Goal: Task Accomplishment & Management: Manage account settings

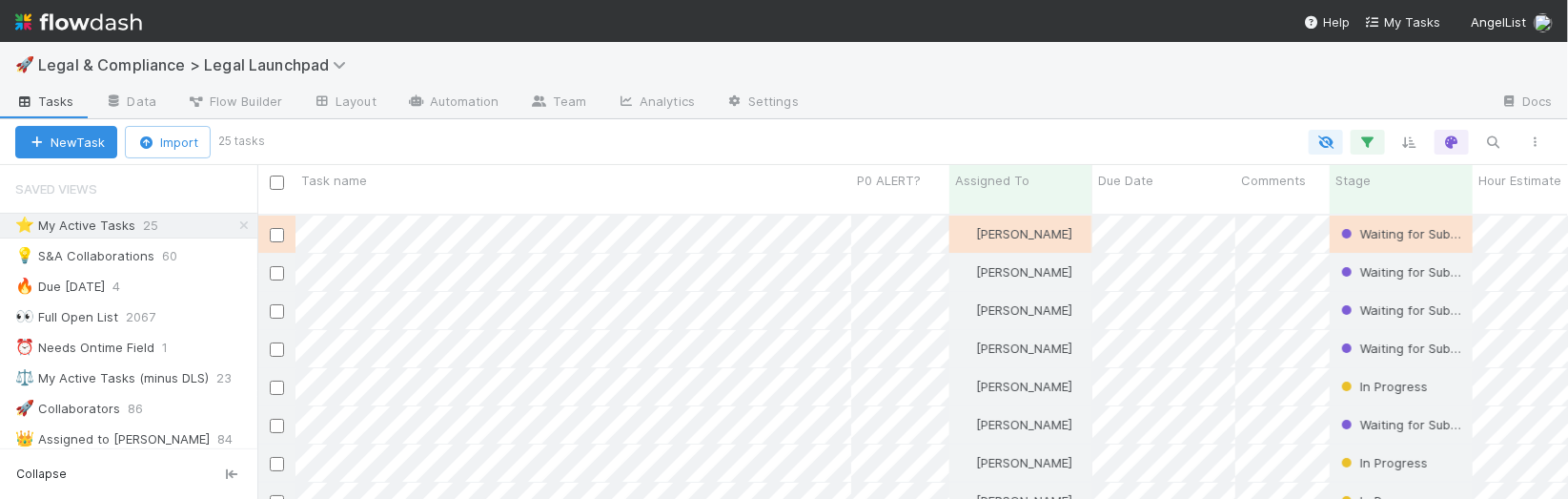
scroll to position [300, 1311]
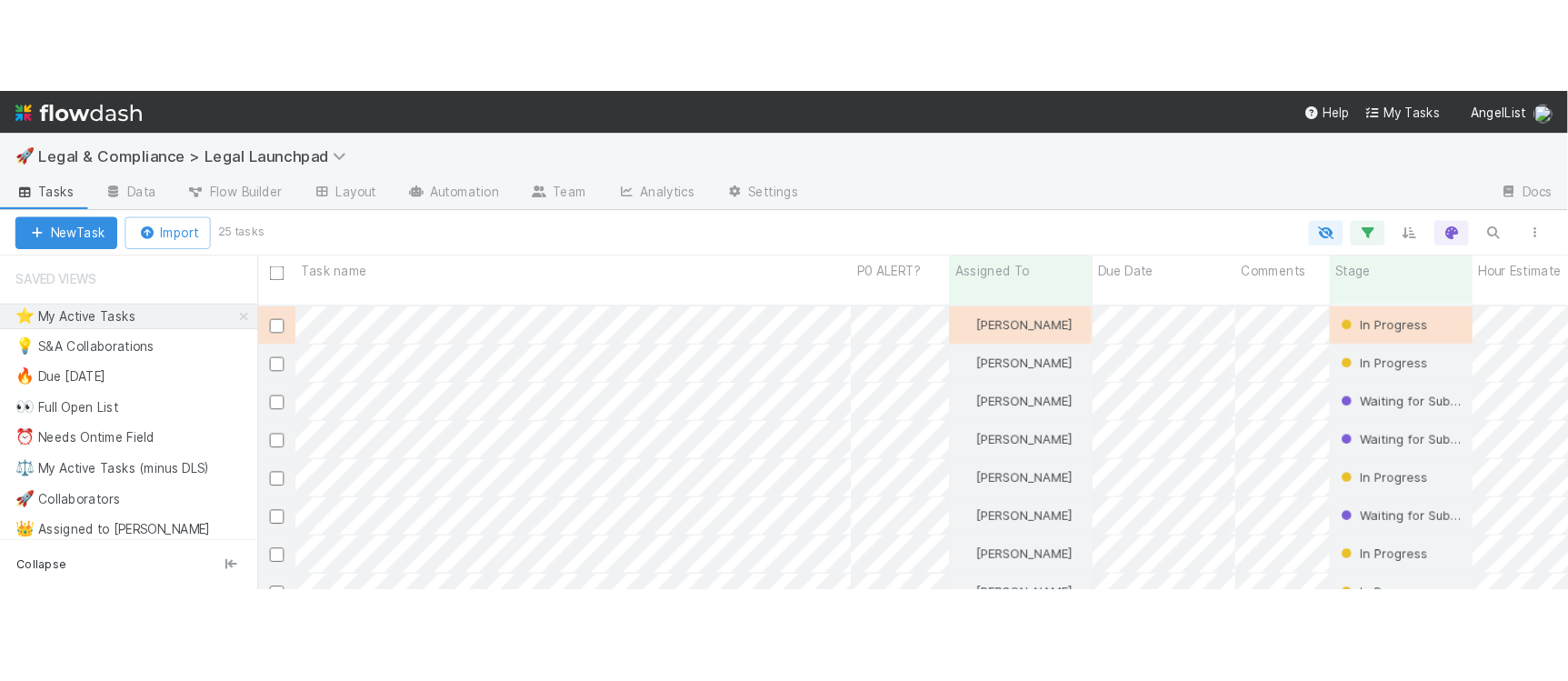
scroll to position [286, 1250]
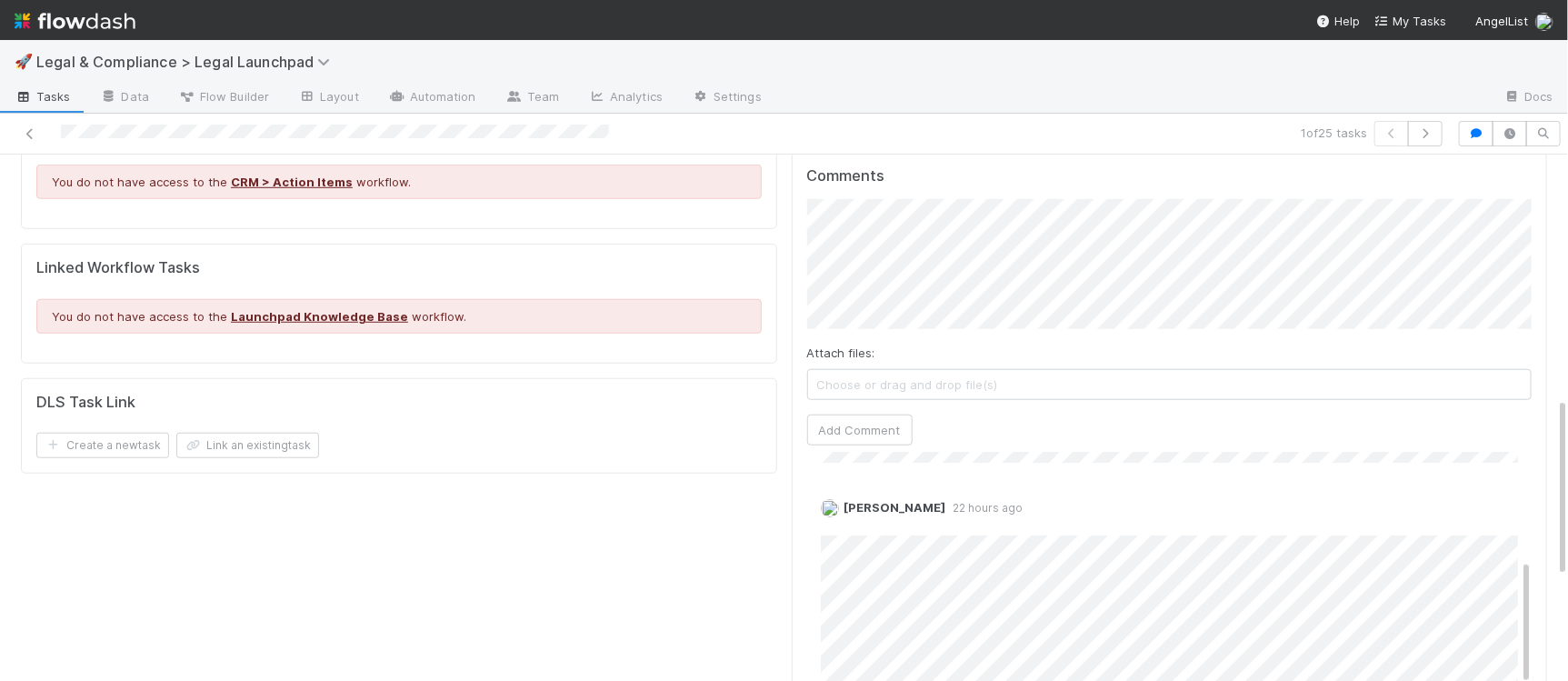
scroll to position [320, 0]
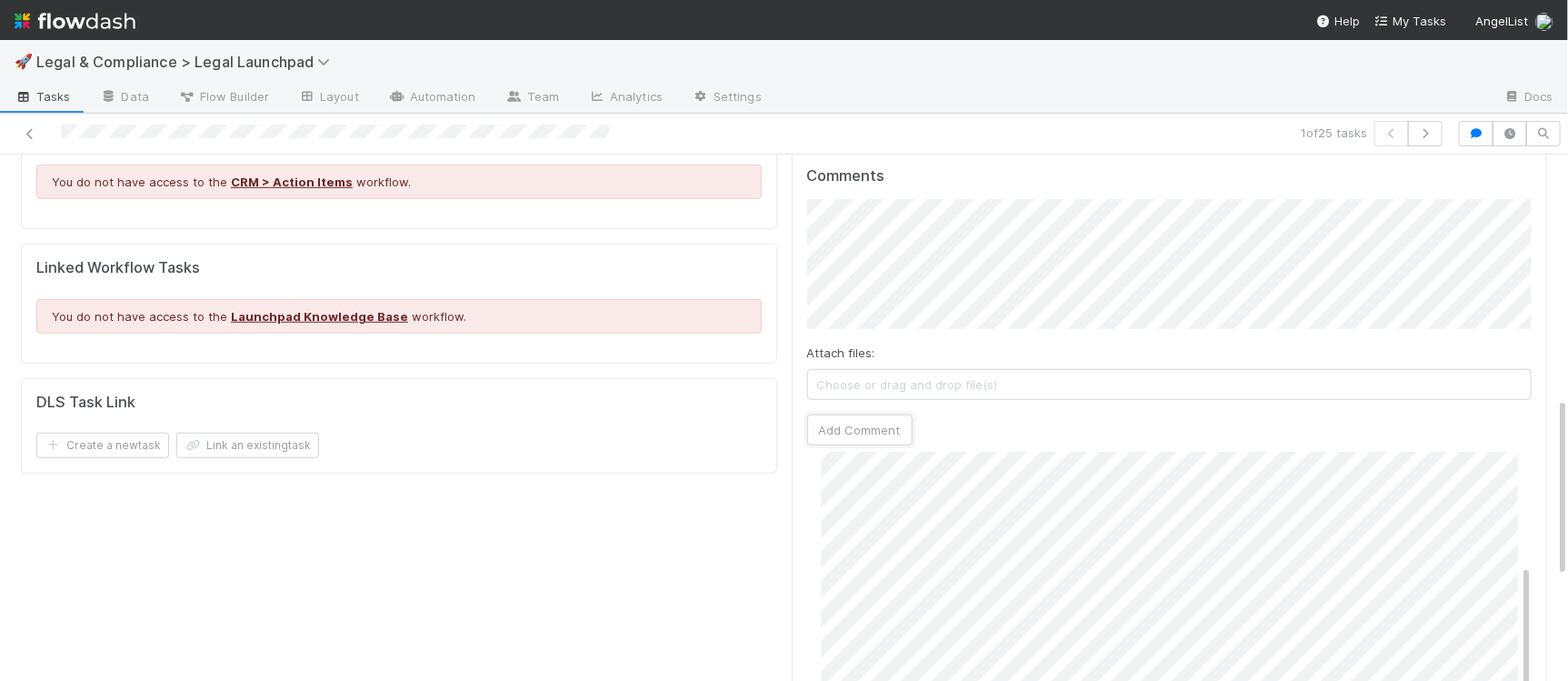
drag, startPoint x: 851, startPoint y: 400, endPoint x: 1209, endPoint y: 385, distance: 358.3
click at [855, 414] on button "Add Comment" at bounding box center [859, 430] width 105 height 31
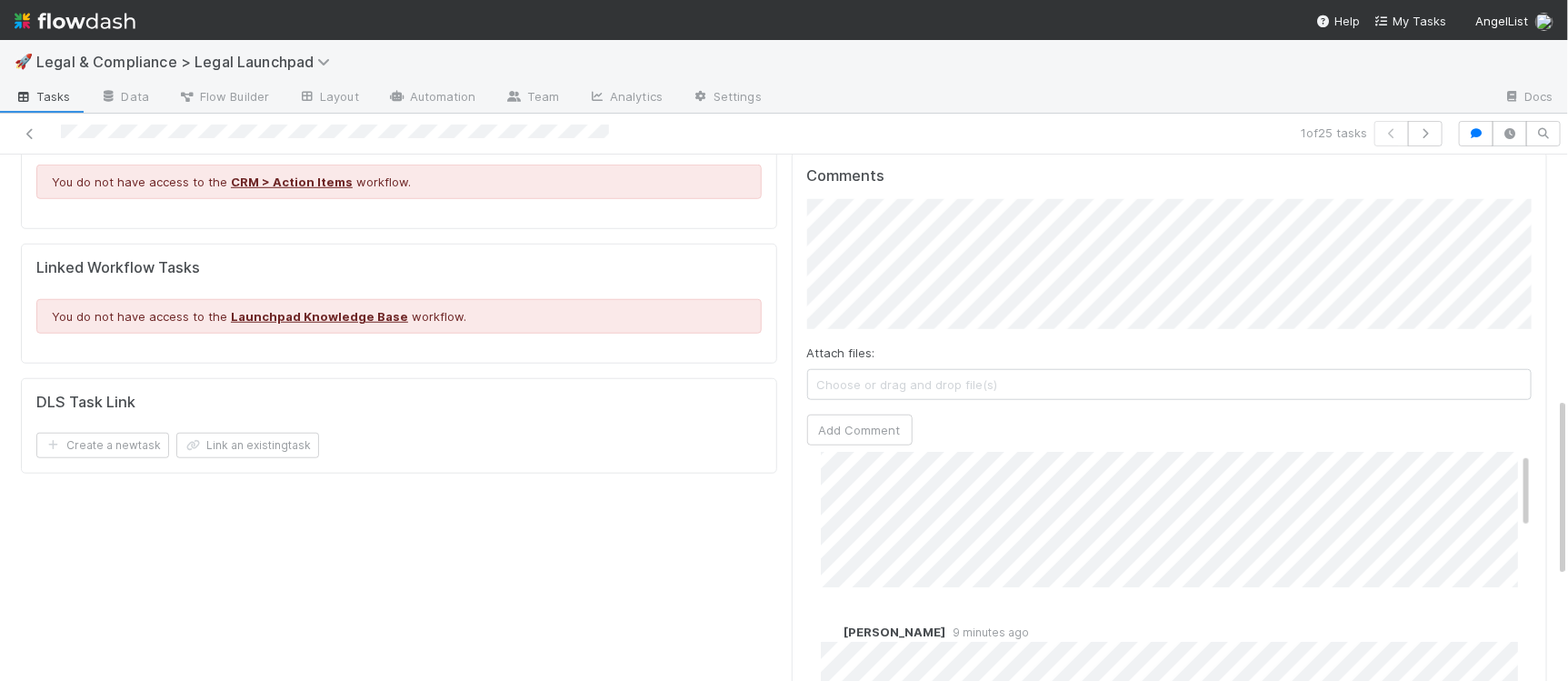
scroll to position [0, 0]
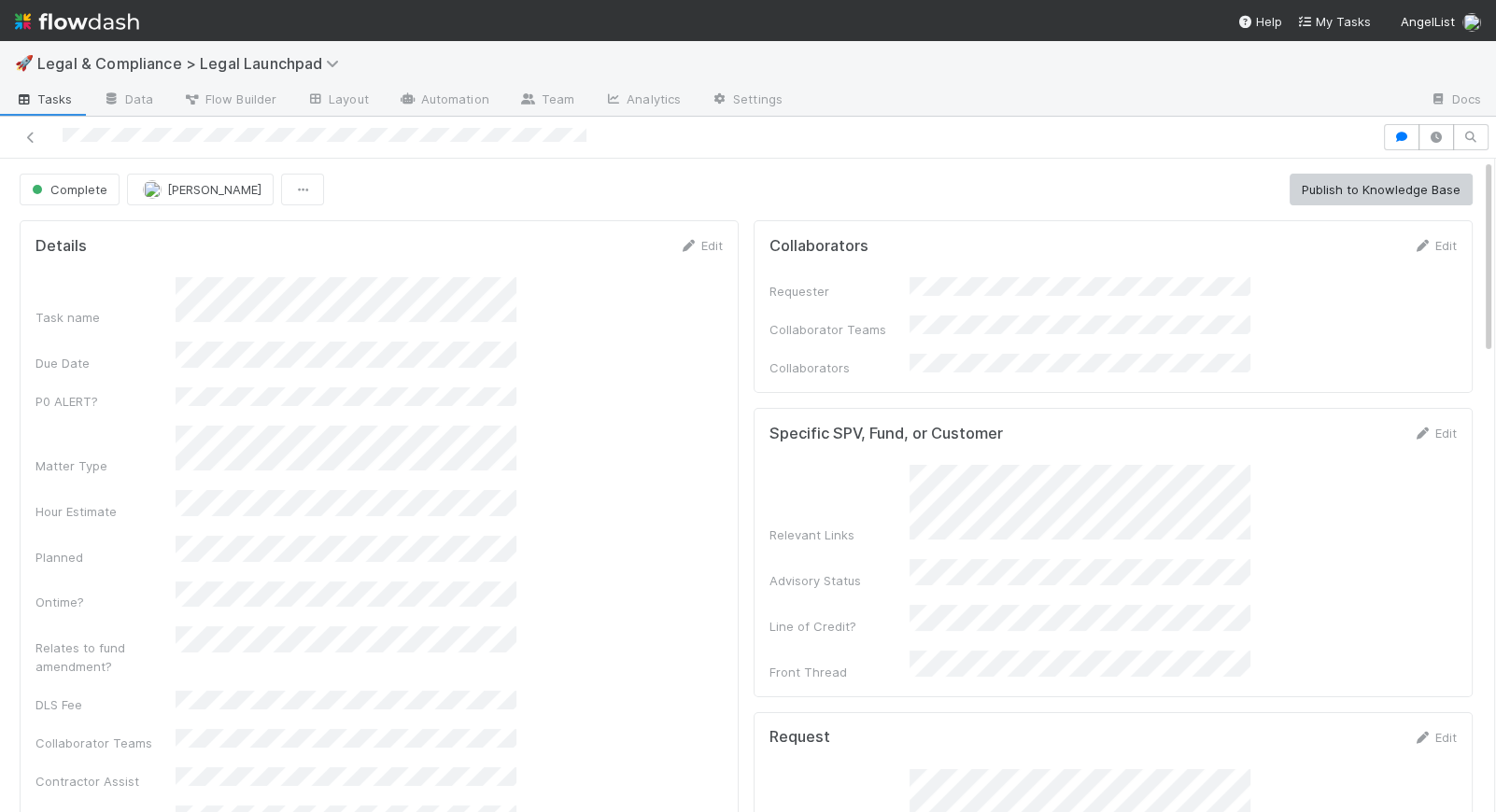
scroll to position [0, 2]
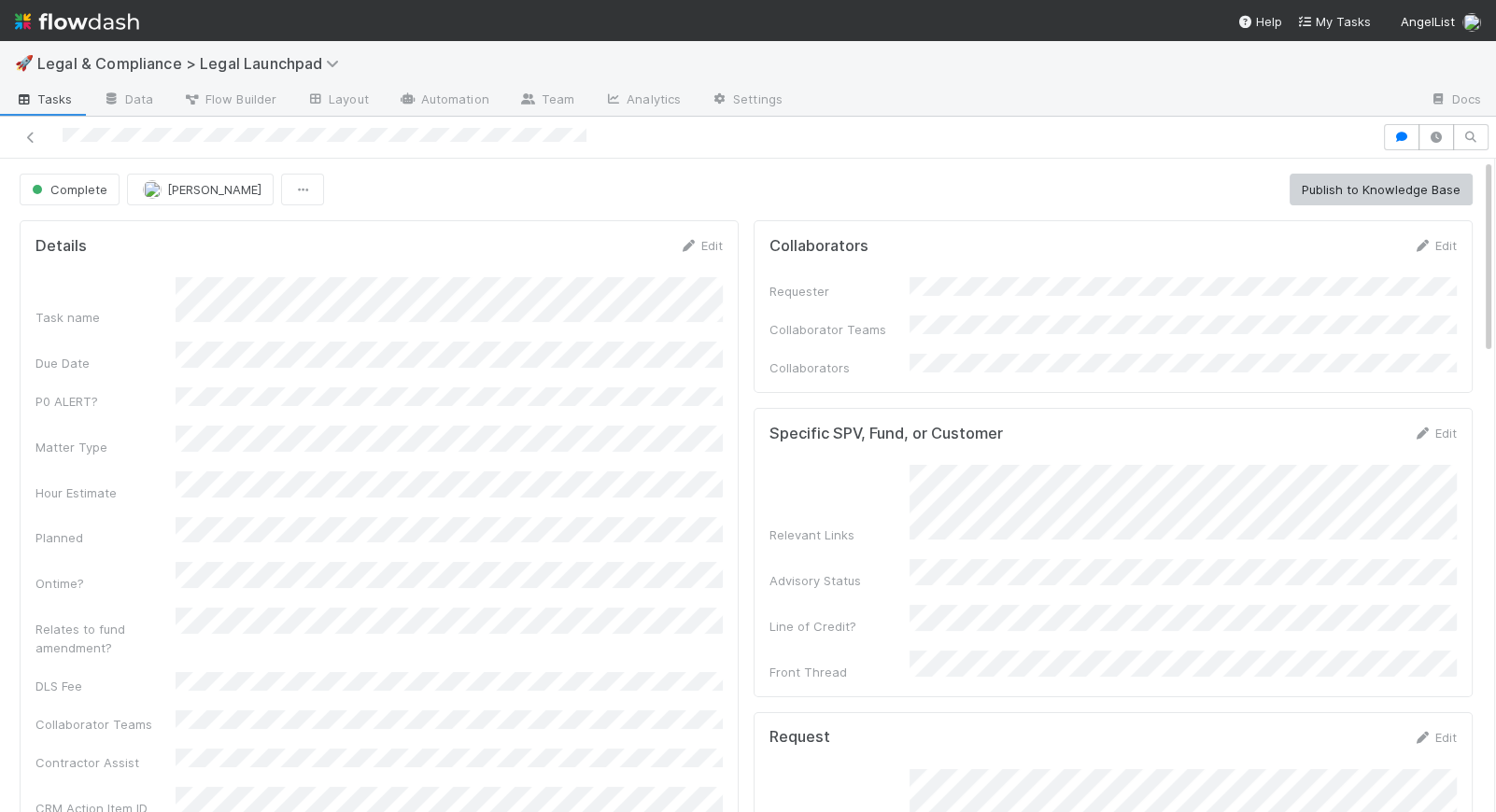
click at [76, 18] on img at bounding box center [77, 22] width 124 height 32
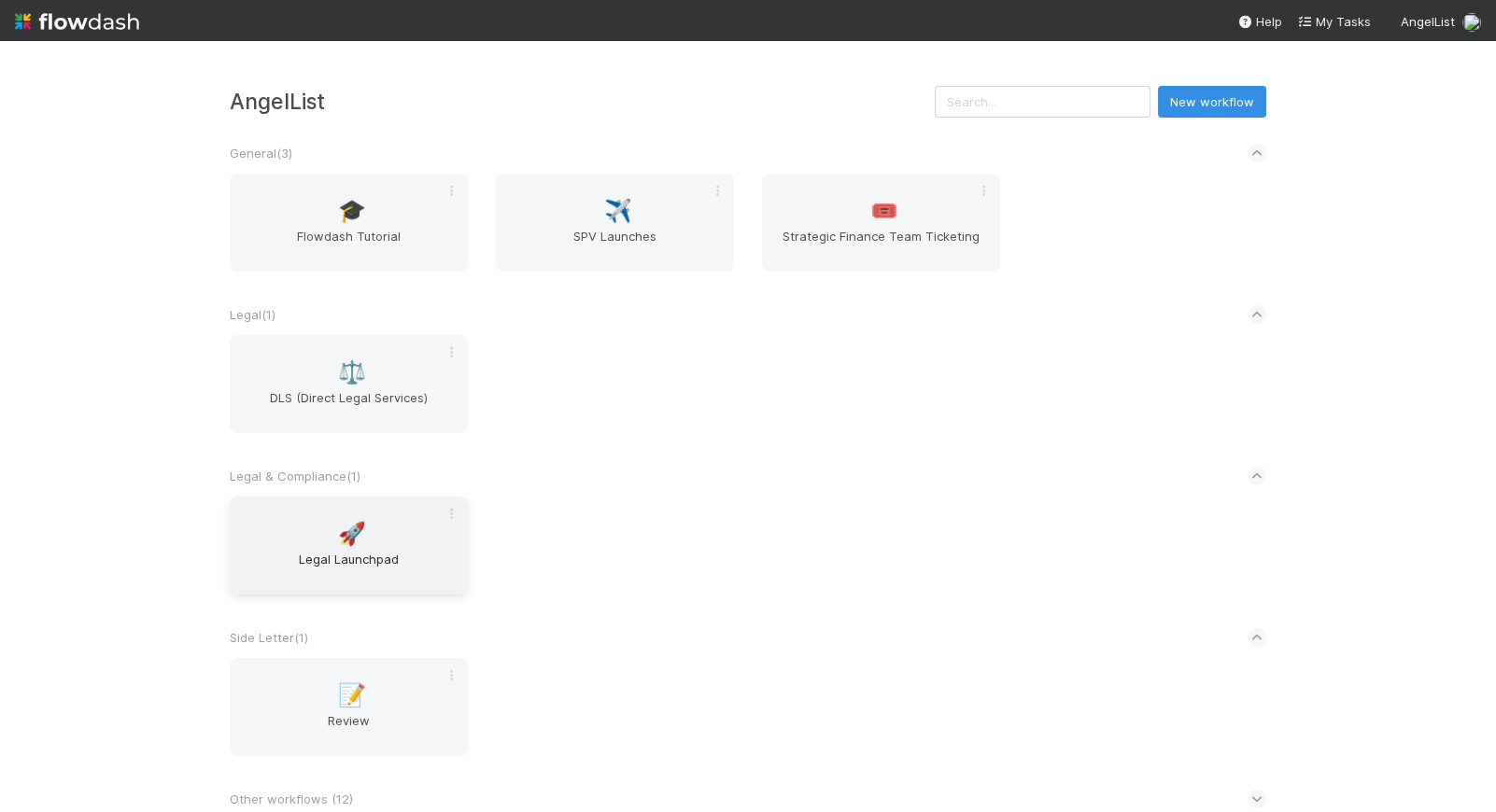
click at [384, 537] on div "🚀 Legal Launchpad" at bounding box center [349, 546] width 238 height 98
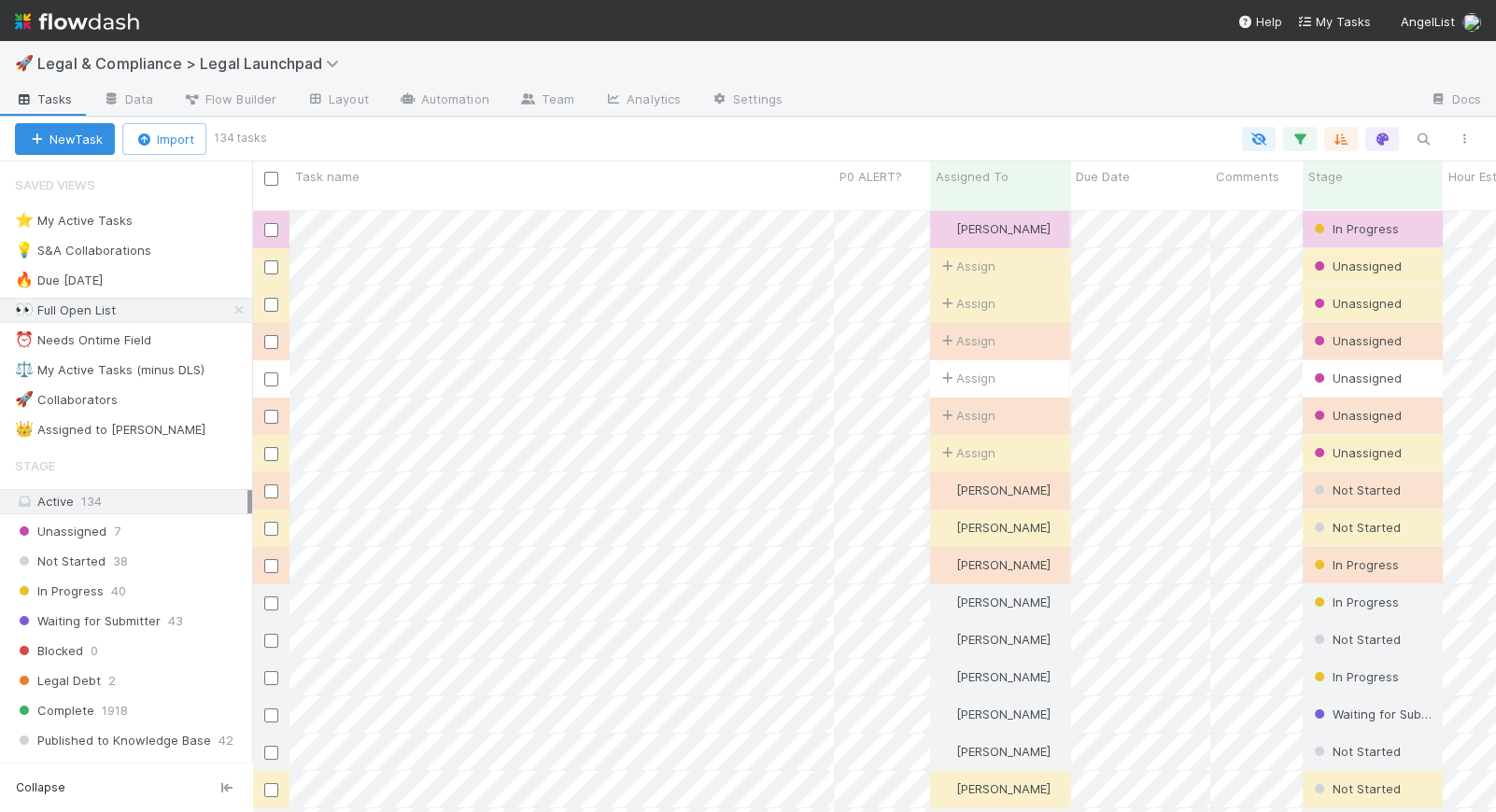
scroll to position [616, 1243]
click at [205, 226] on div "⭐ My Active Tasks 25" at bounding box center [133, 220] width 237 height 23
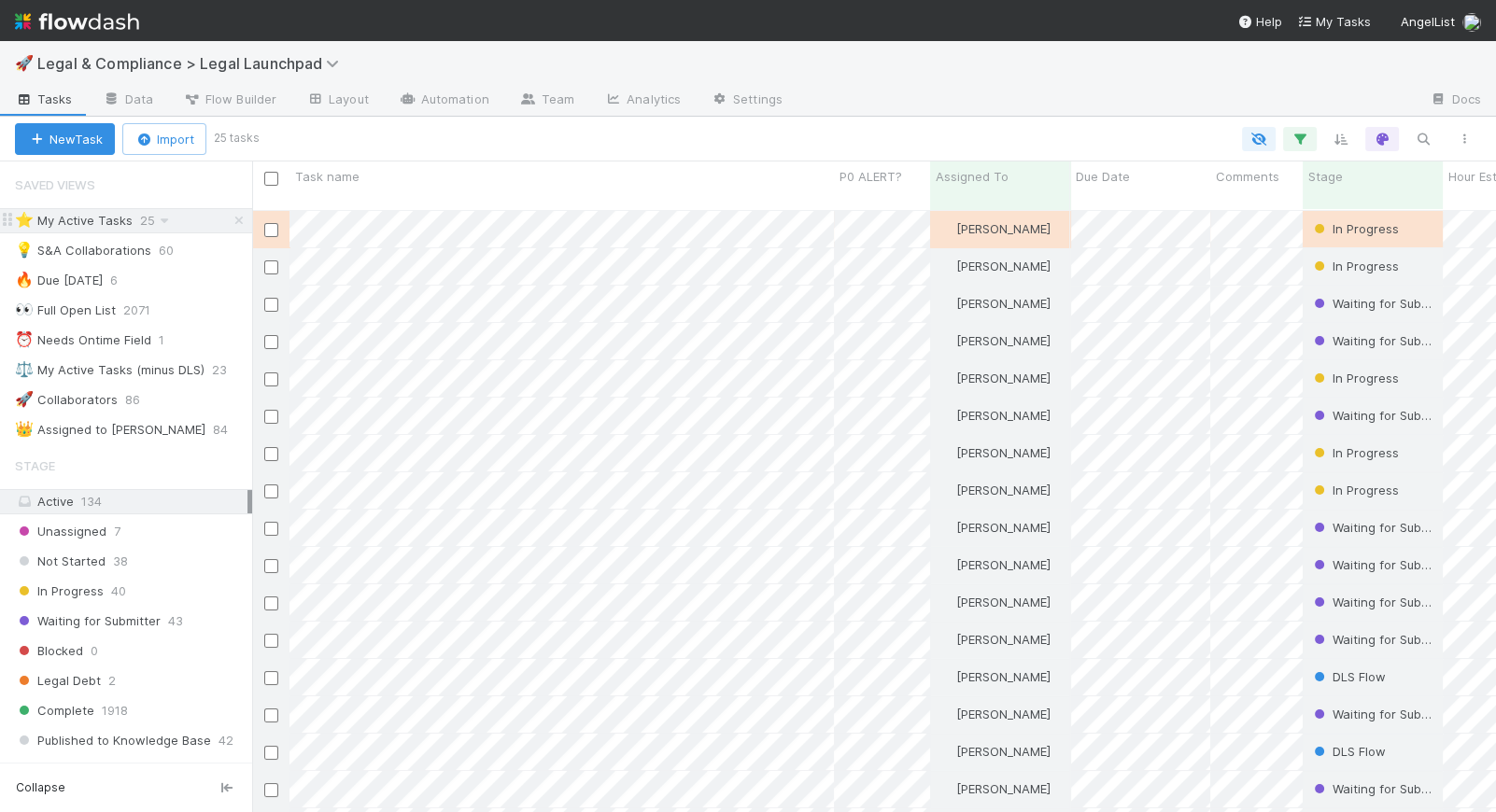
scroll to position [616, 1243]
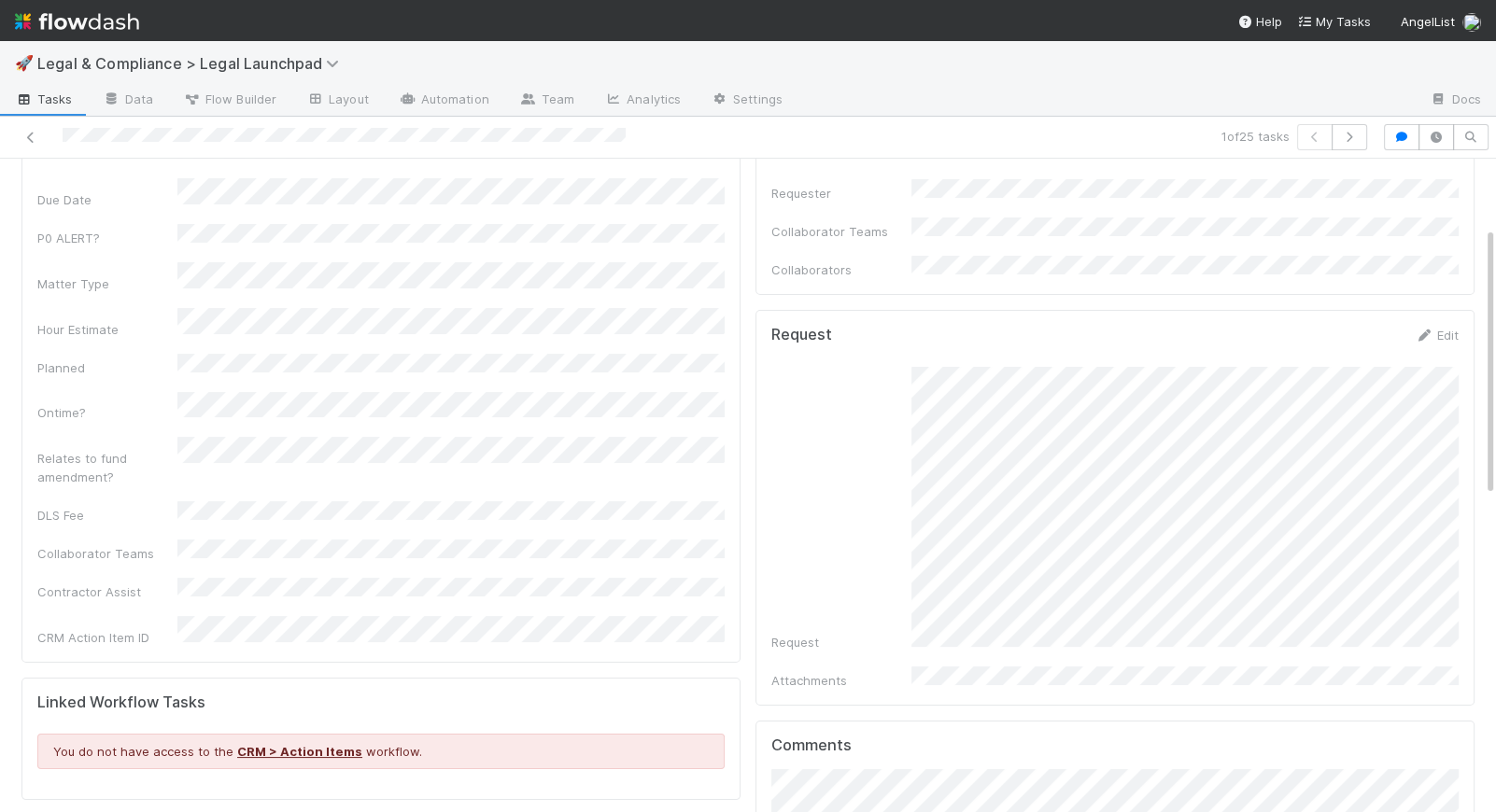
scroll to position [165, 0]
